Goal: Transaction & Acquisition: Purchase product/service

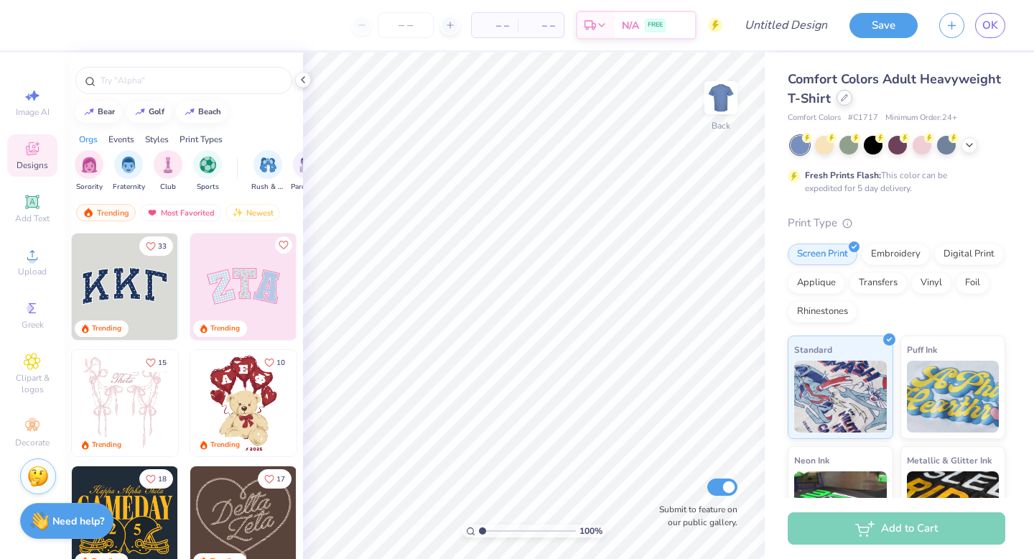
click at [837, 93] on div at bounding box center [845, 98] width 16 height 16
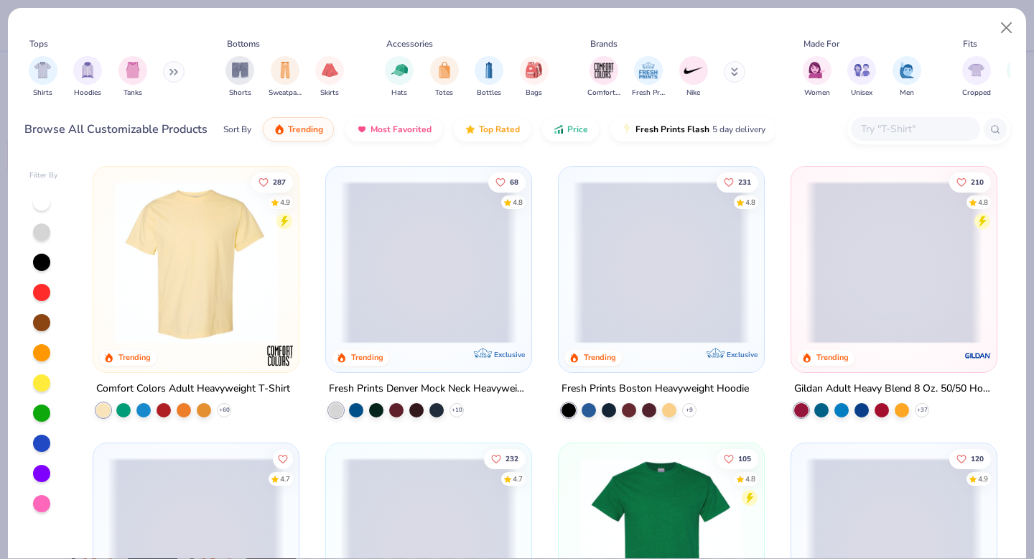
click at [57, 78] on div "Shirts Hoodies Tanks" at bounding box center [106, 76] width 165 height 53
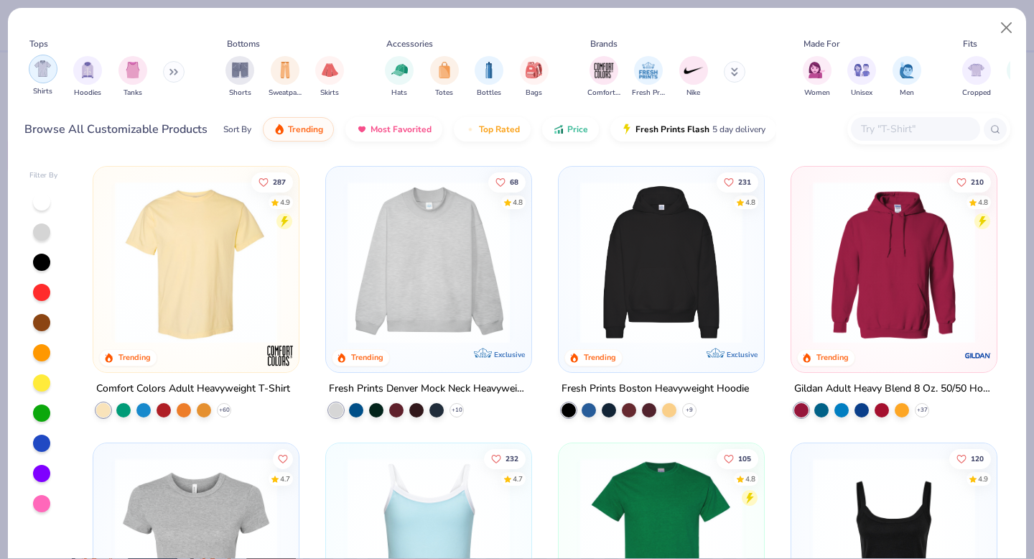
click at [47, 77] on div "filter for Shirts" at bounding box center [43, 69] width 29 height 29
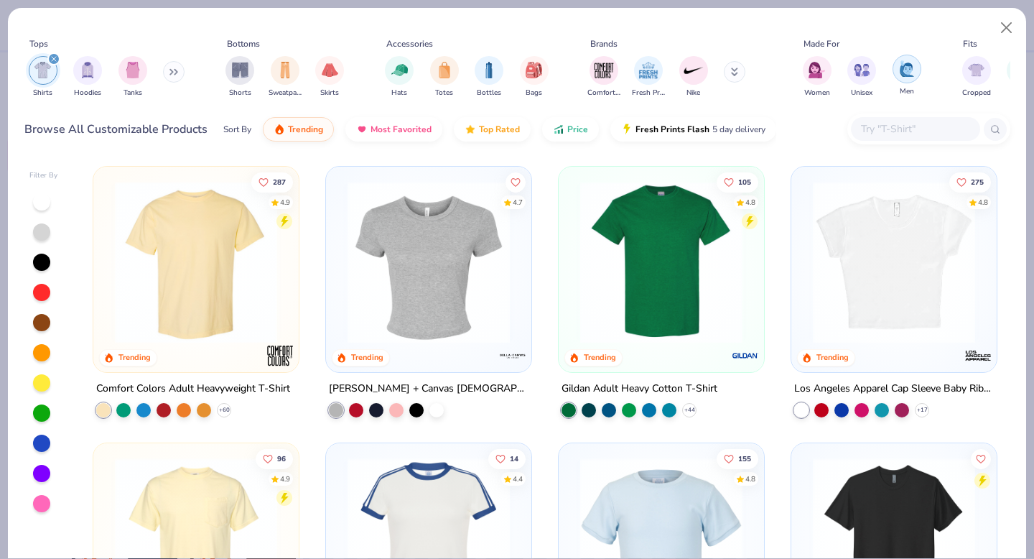
click at [906, 65] on img "filter for Men" at bounding box center [907, 68] width 16 height 17
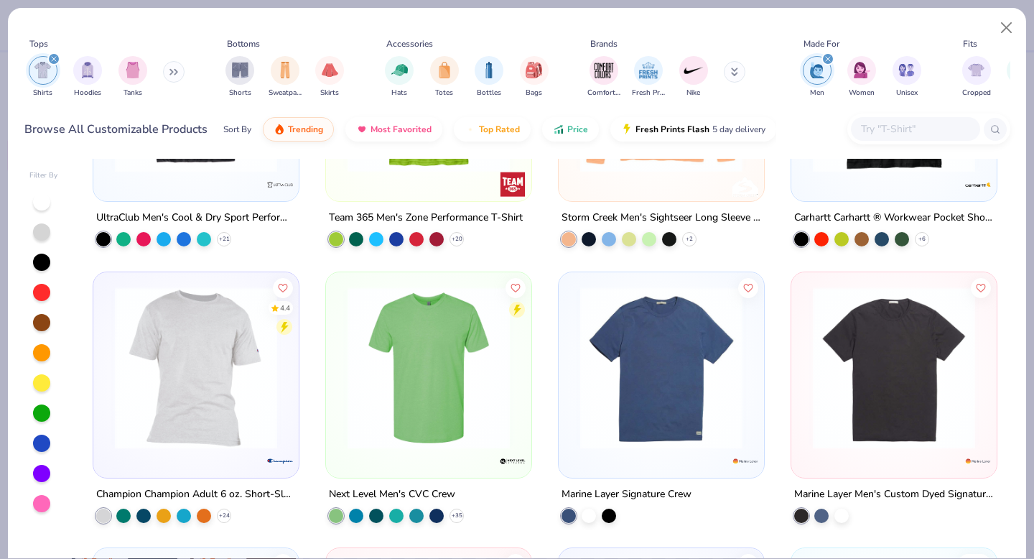
scroll to position [1654, 0]
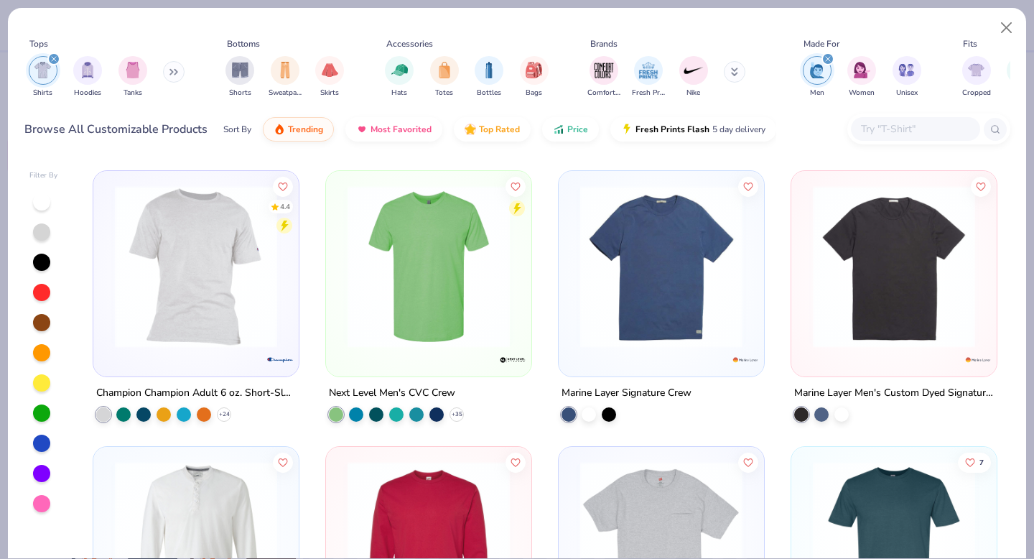
click at [878, 121] on input "text" at bounding box center [914, 129] width 111 height 17
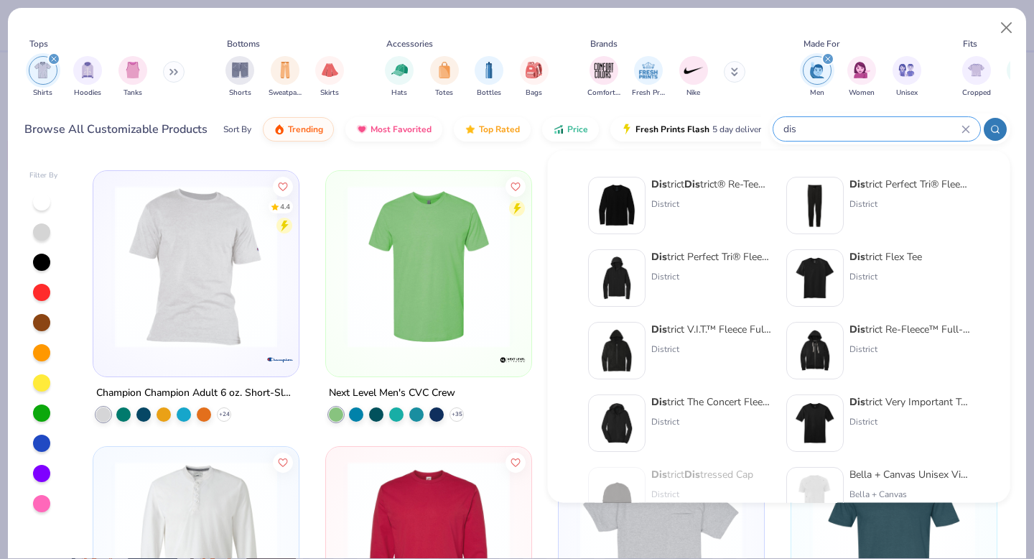
type input "dis"
click at [888, 276] on div "District" at bounding box center [885, 276] width 73 height 13
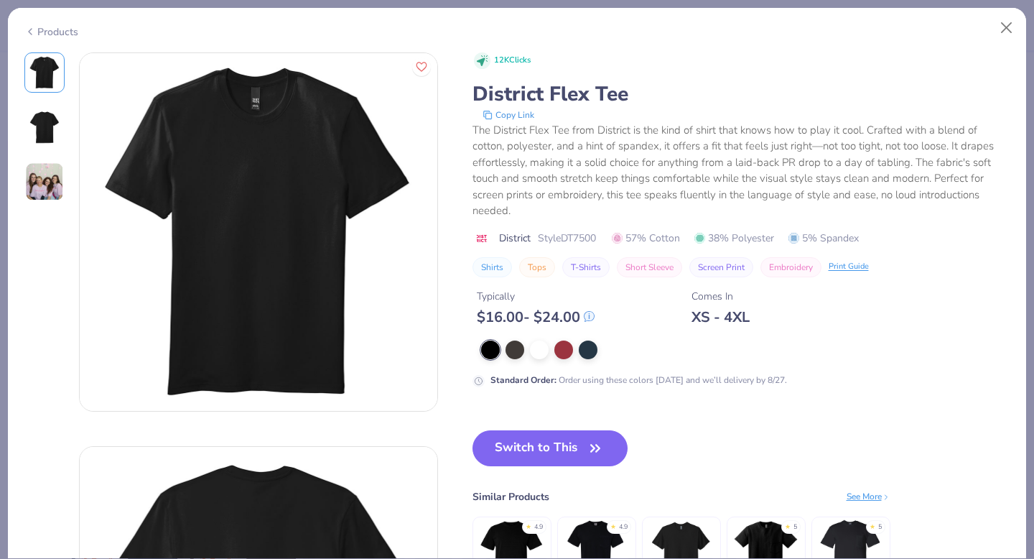
scroll to position [55, 0]
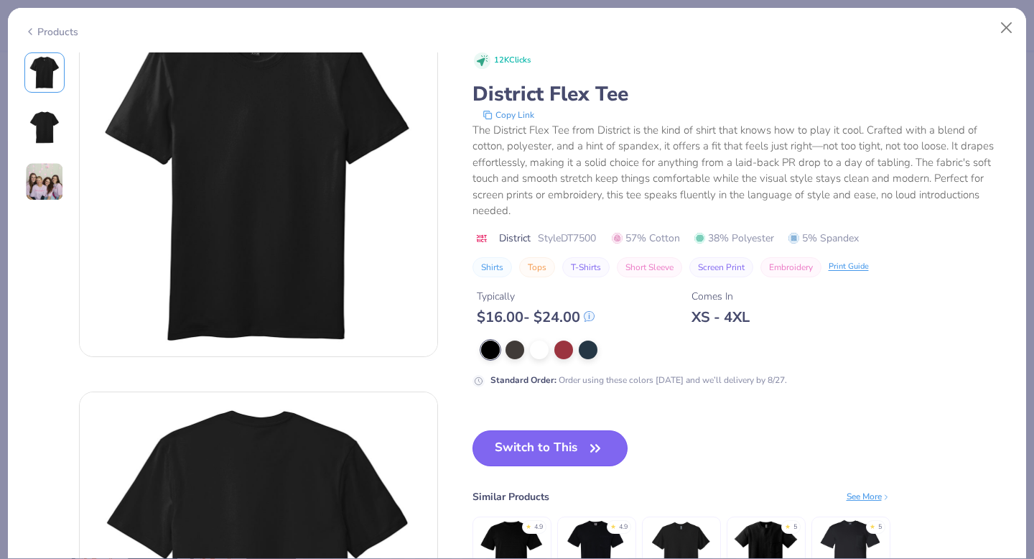
click at [556, 434] on button "Switch to This" at bounding box center [550, 448] width 156 height 36
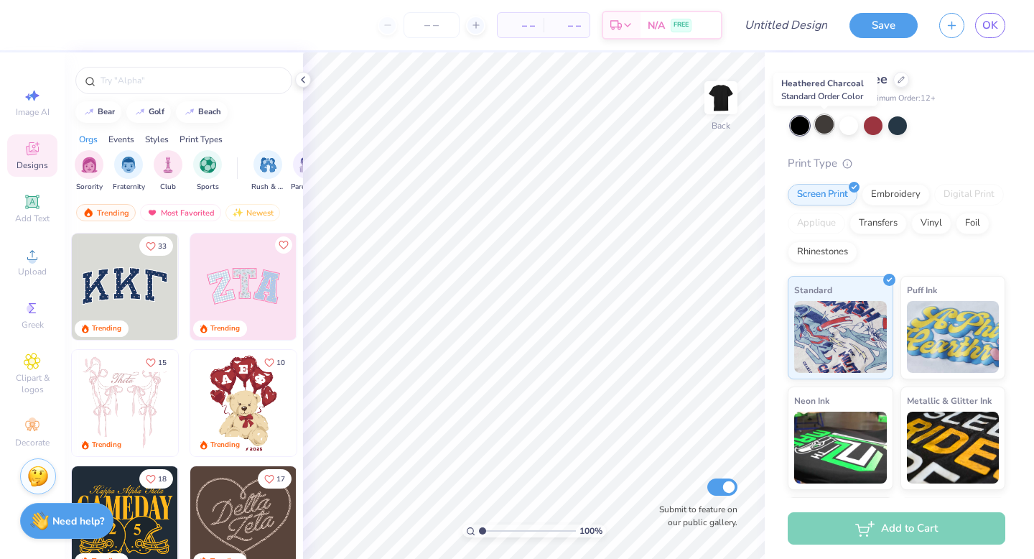
click at [817, 126] on div at bounding box center [824, 124] width 19 height 19
click at [853, 124] on div at bounding box center [848, 124] width 19 height 19
click at [899, 79] on icon at bounding box center [901, 78] width 7 height 7
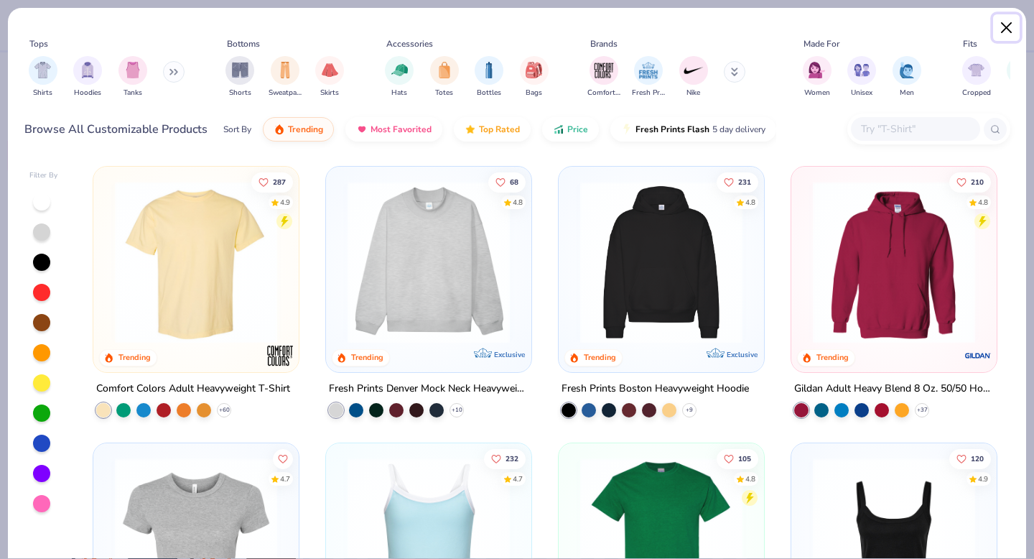
click at [1005, 27] on button "Close" at bounding box center [1006, 27] width 27 height 27
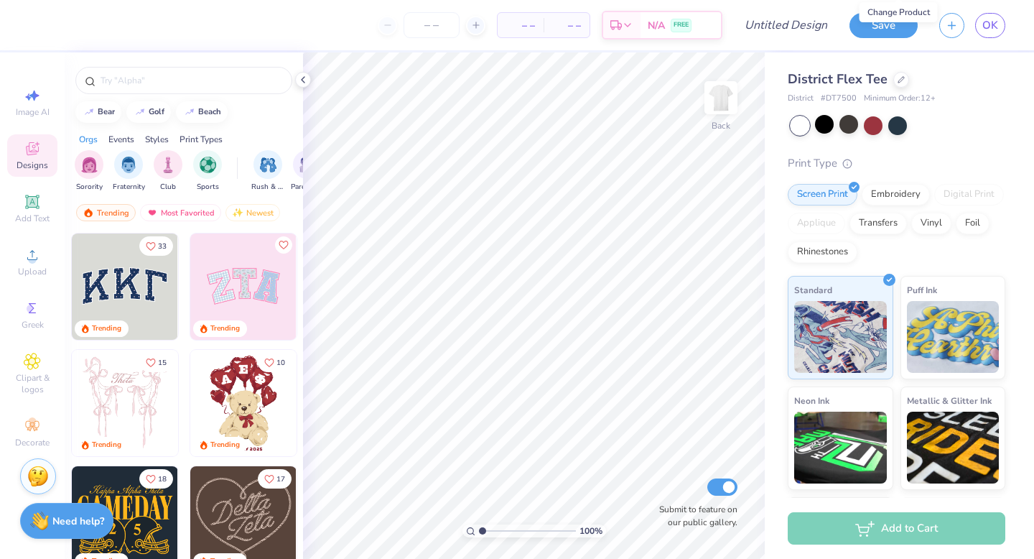
scroll to position [103, 0]
